Goal: Task Accomplishment & Management: Complete application form

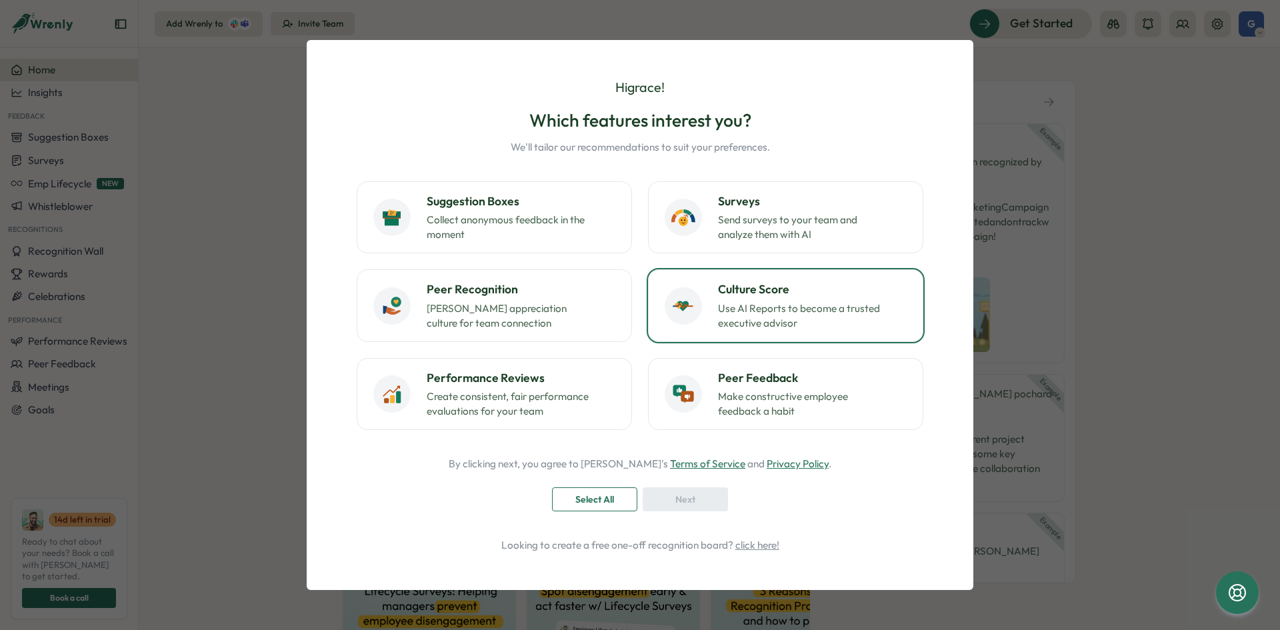
click at [743, 309] on p "Use AI Reports to become a trusted executive advisor" at bounding box center [801, 315] width 167 height 29
click at [703, 500] on div "Next" at bounding box center [686, 499] width 60 height 23
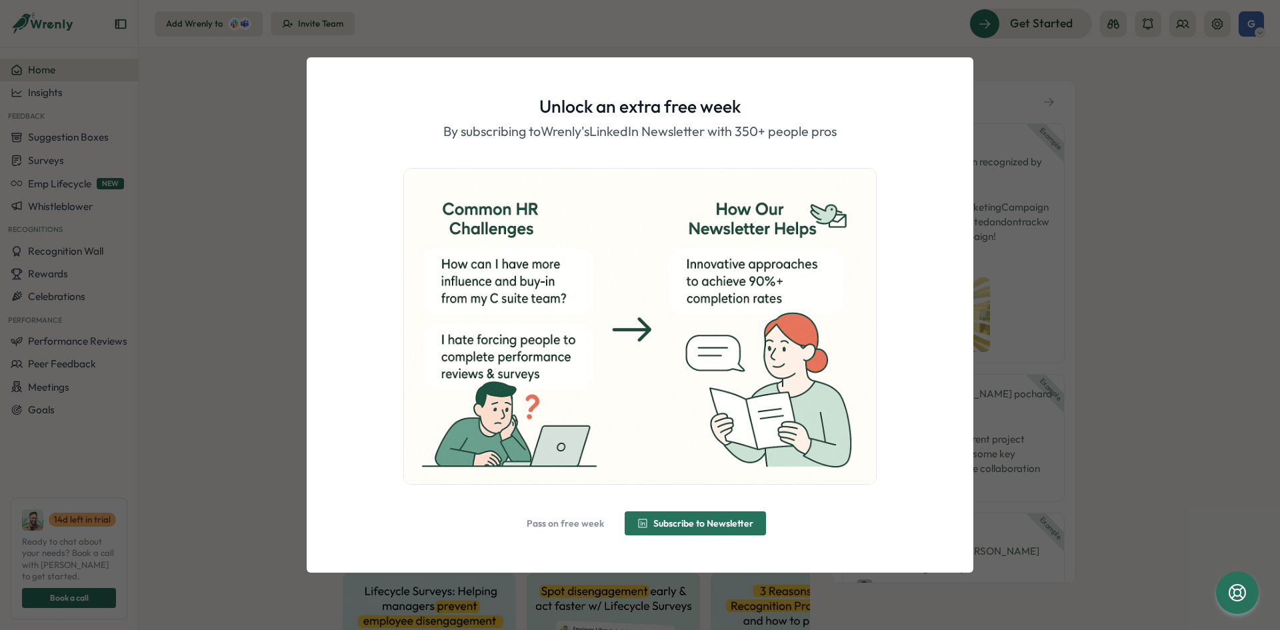
click at [577, 526] on span "Pass on free week" at bounding box center [565, 523] width 77 height 9
